Goal: Navigation & Orientation: Find specific page/section

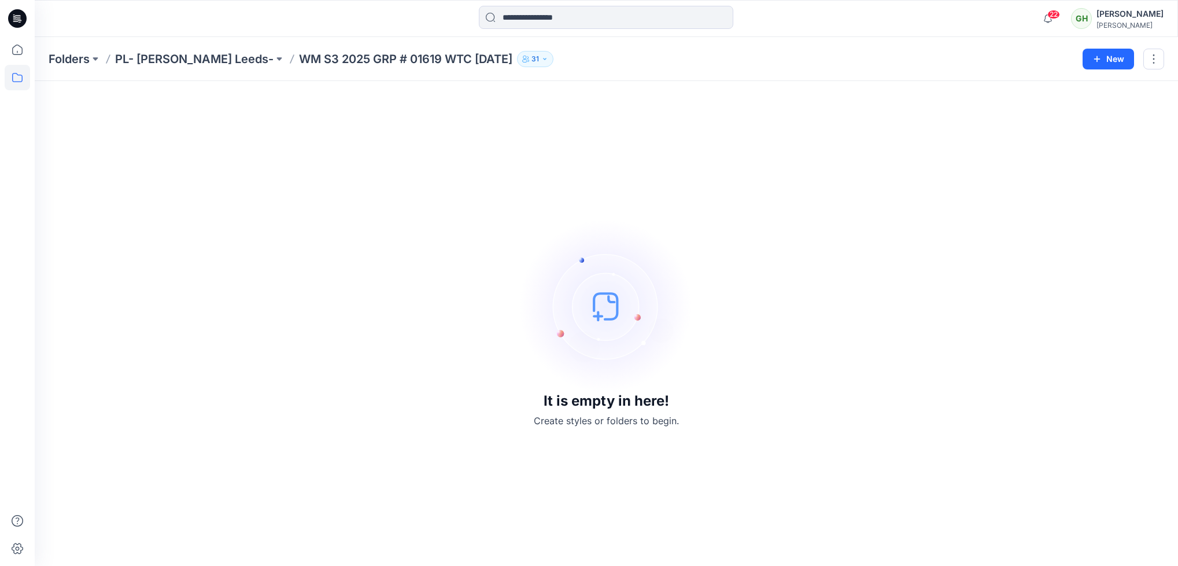
drag, startPoint x: 347, startPoint y: 56, endPoint x: 248, endPoint y: 212, distance: 184.4
click at [248, 212] on div "It is empty in here! Create styles or folders to begin." at bounding box center [607, 323] width 1116 height 457
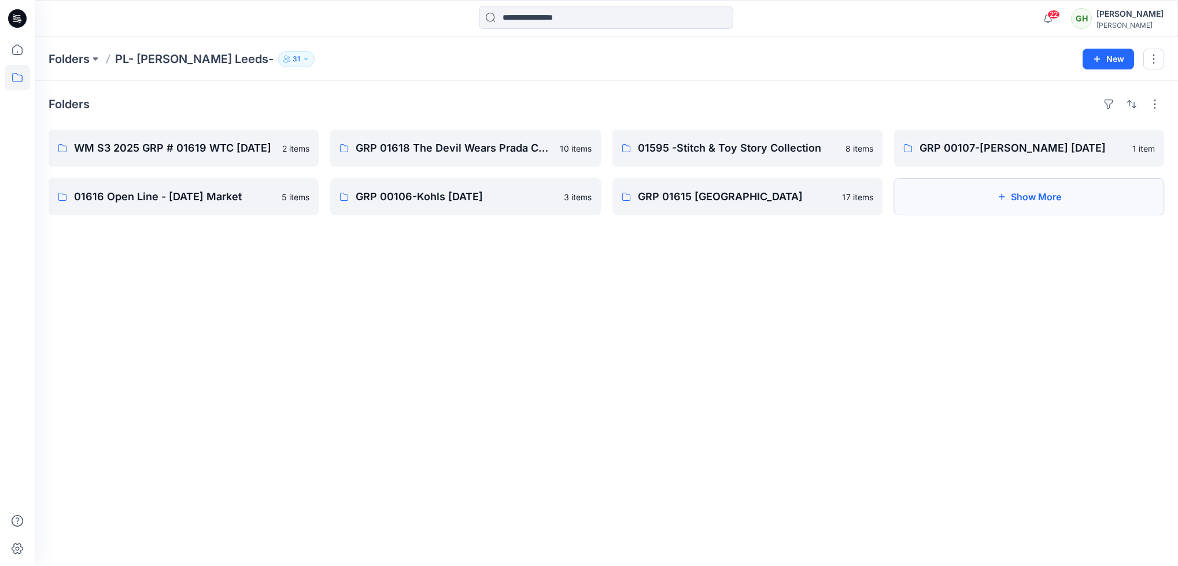
click at [1000, 200] on icon "button" at bounding box center [1001, 196] width 9 height 9
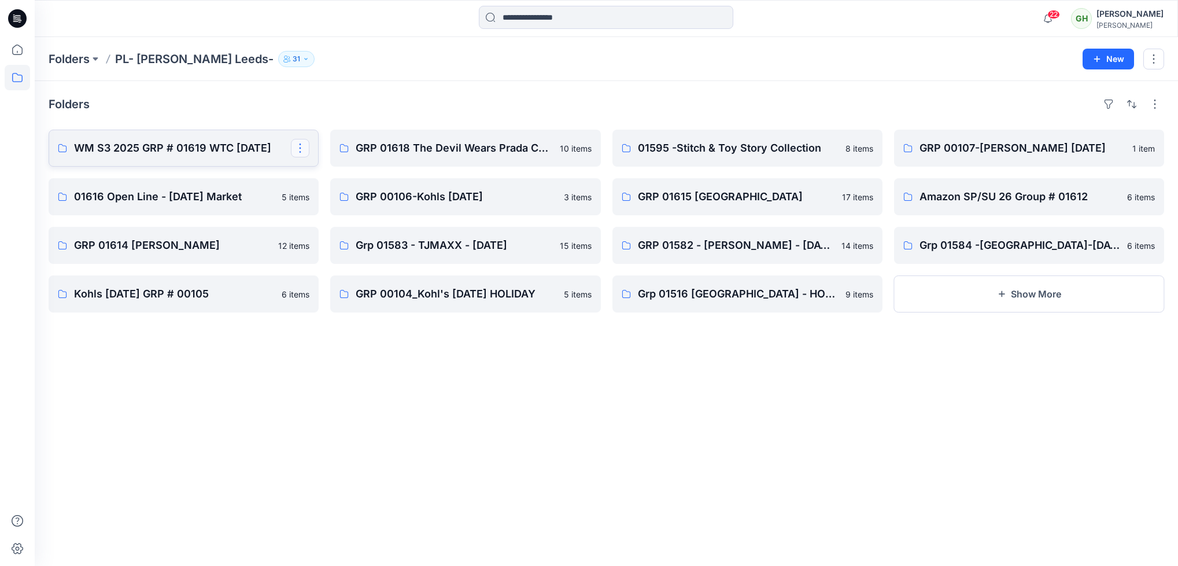
click at [296, 156] on button "button" at bounding box center [300, 148] width 19 height 19
click at [13, 18] on icon at bounding box center [17, 18] width 19 height 19
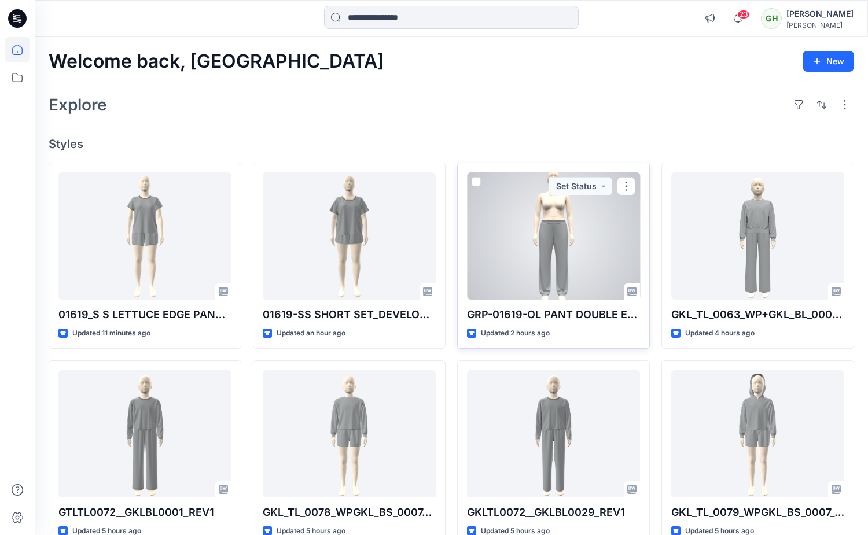
click at [544, 233] on div at bounding box center [553, 235] width 173 height 127
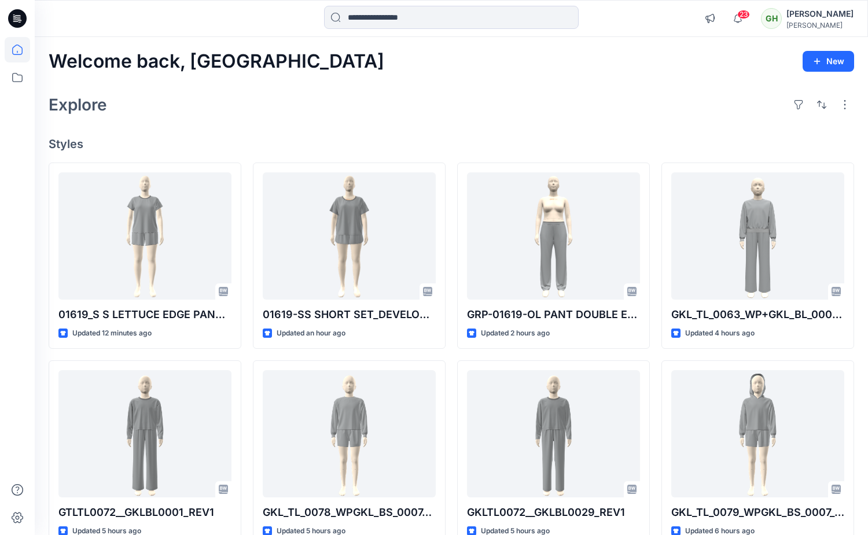
click at [508, 79] on div "Welcome back, Gayan New Explore Styles 01619_S S LETTUCE EDGE PANT SET Updated …" at bounding box center [451, 419] width 833 height 764
